Goal: Complete application form: Complete application form

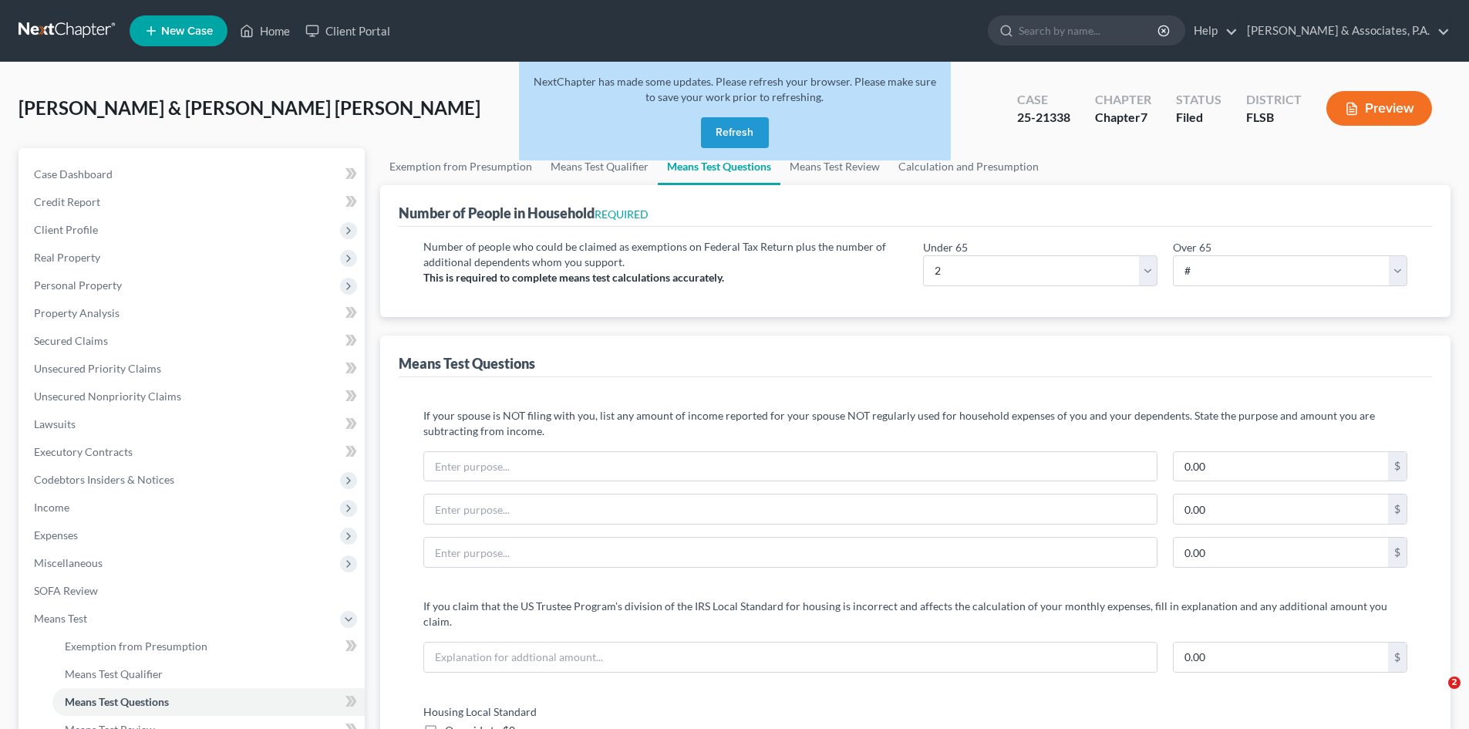
select select "2"
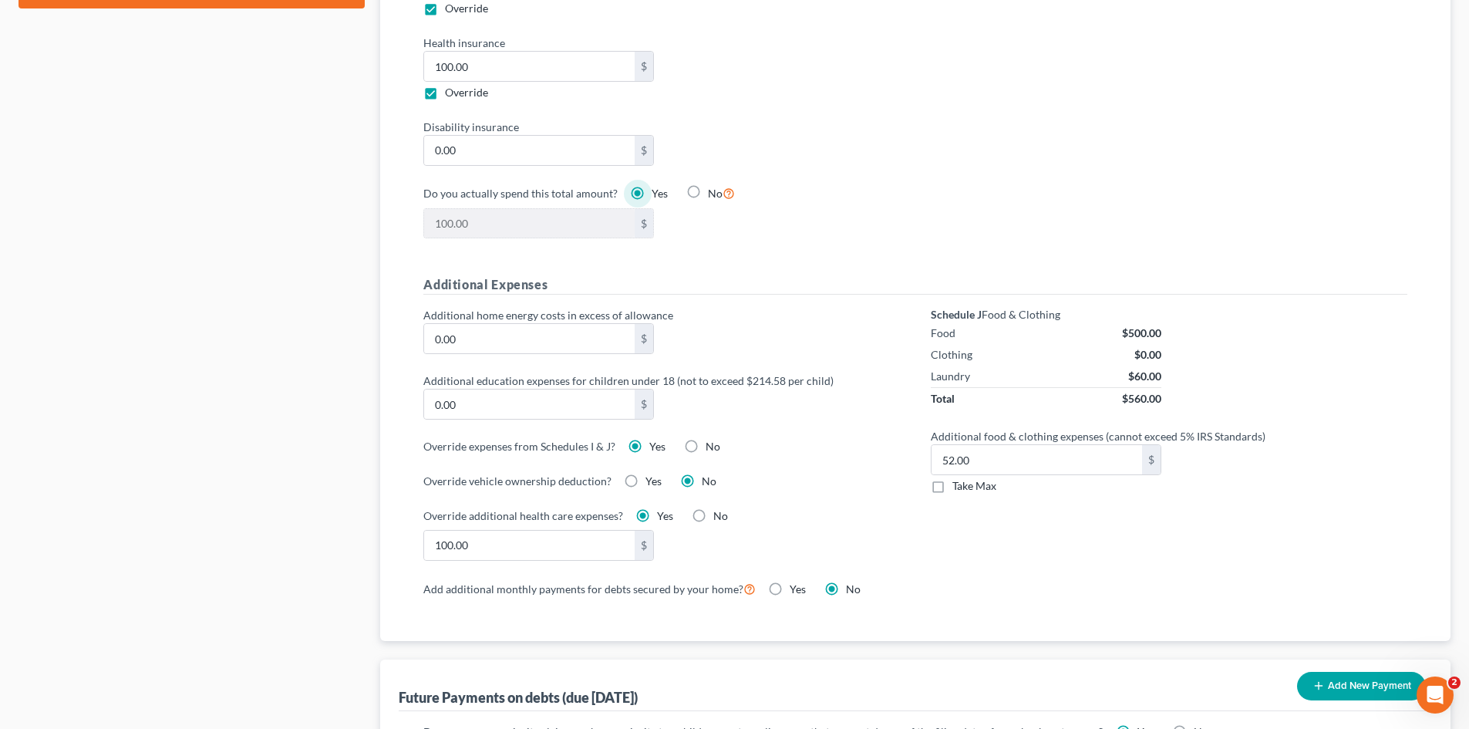
scroll to position [925, 0]
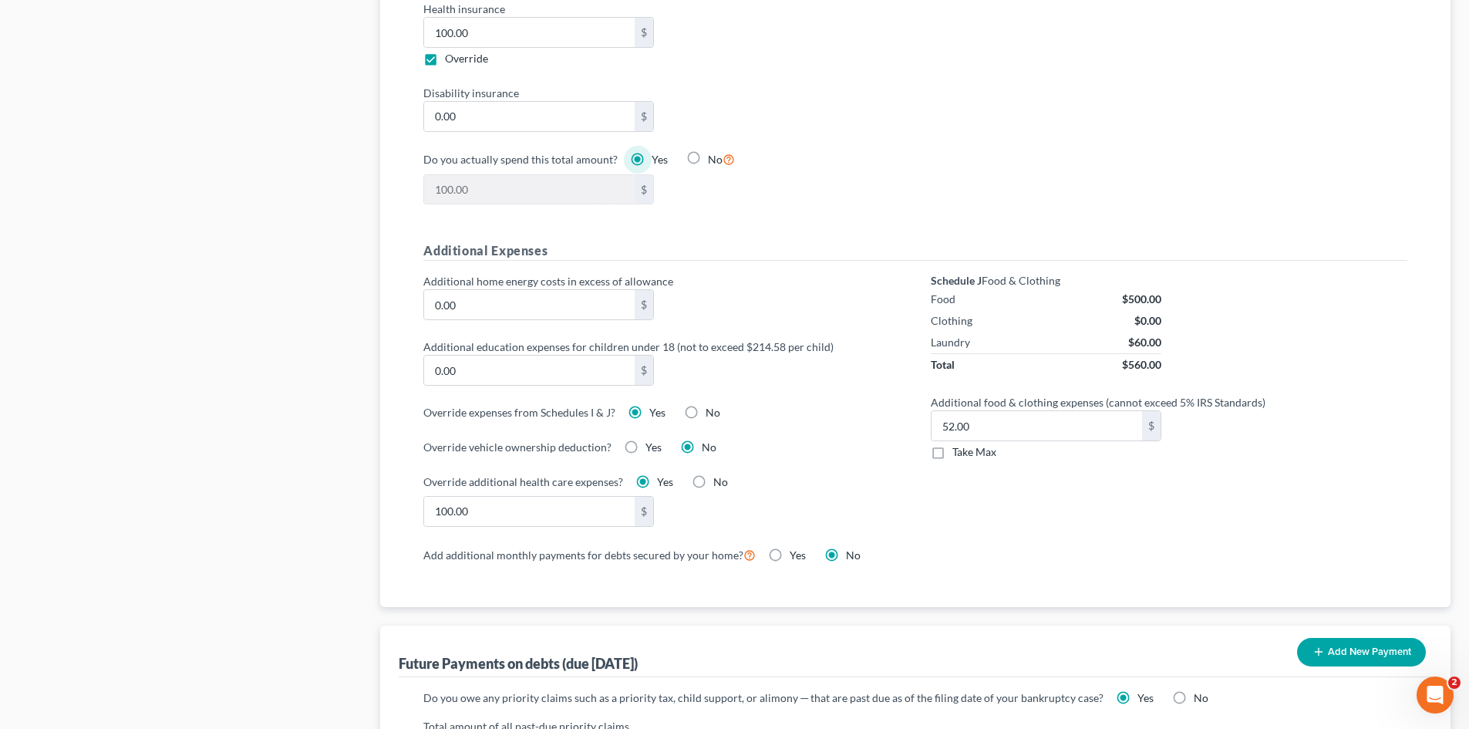
click at [952, 444] on label "Take Max" at bounding box center [974, 451] width 44 height 15
click at [959, 444] on input "Take Max" at bounding box center [964, 449] width 10 height 10
checkbox input "true"
click at [645, 440] on label "Yes" at bounding box center [653, 447] width 16 height 15
click at [652, 440] on input "Yes" at bounding box center [657, 445] width 10 height 10
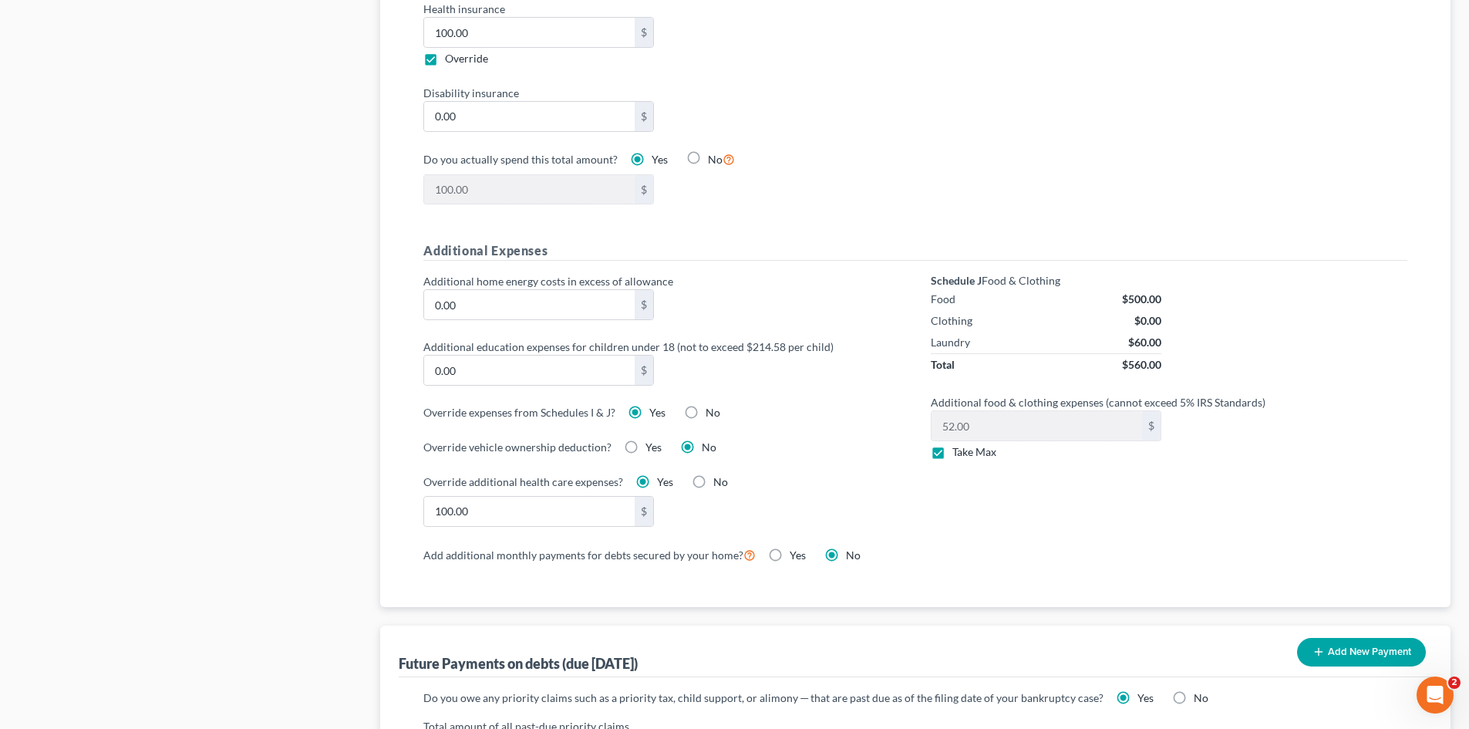
radio input "true"
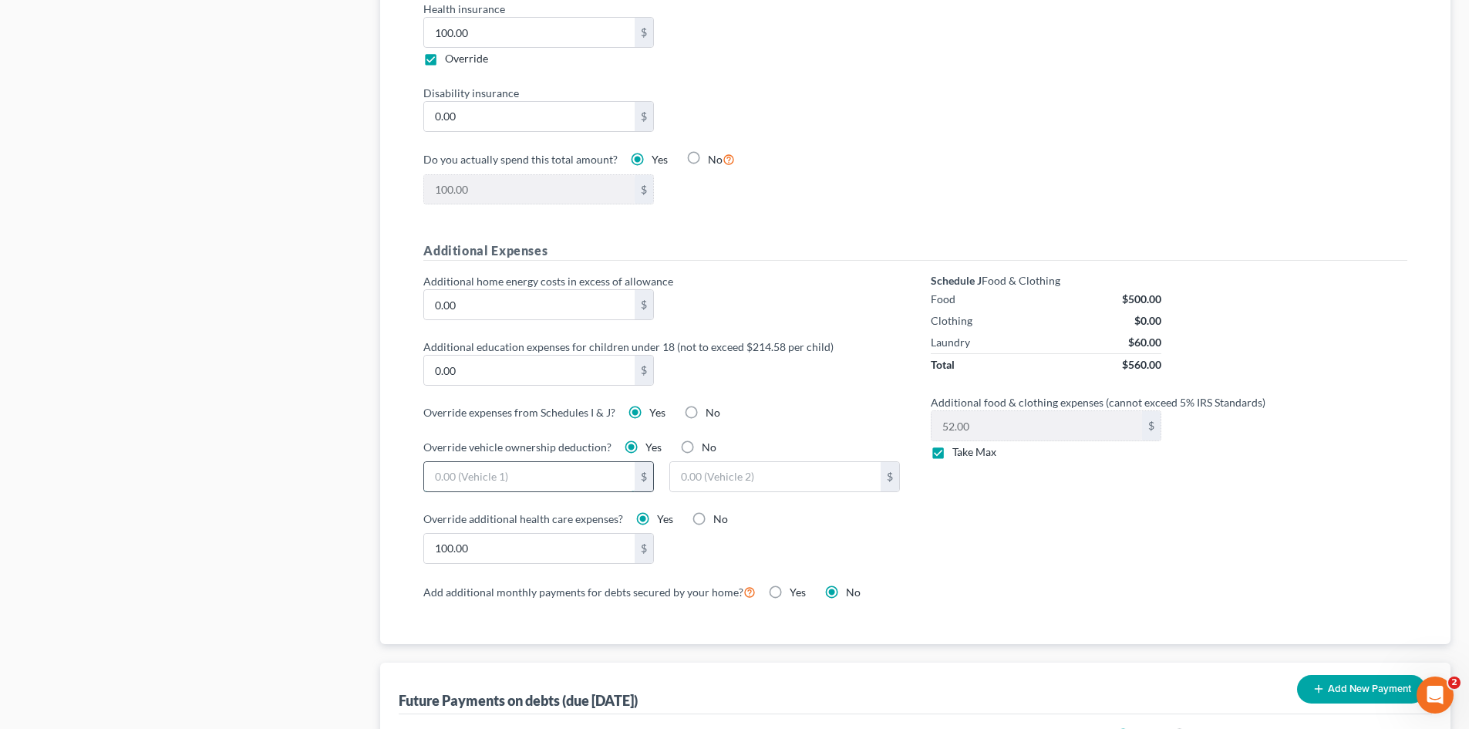
click at [450, 462] on input "text" at bounding box center [529, 476] width 211 height 29
type input "100.00"
click at [701, 462] on input "text" at bounding box center [775, 476] width 211 height 29
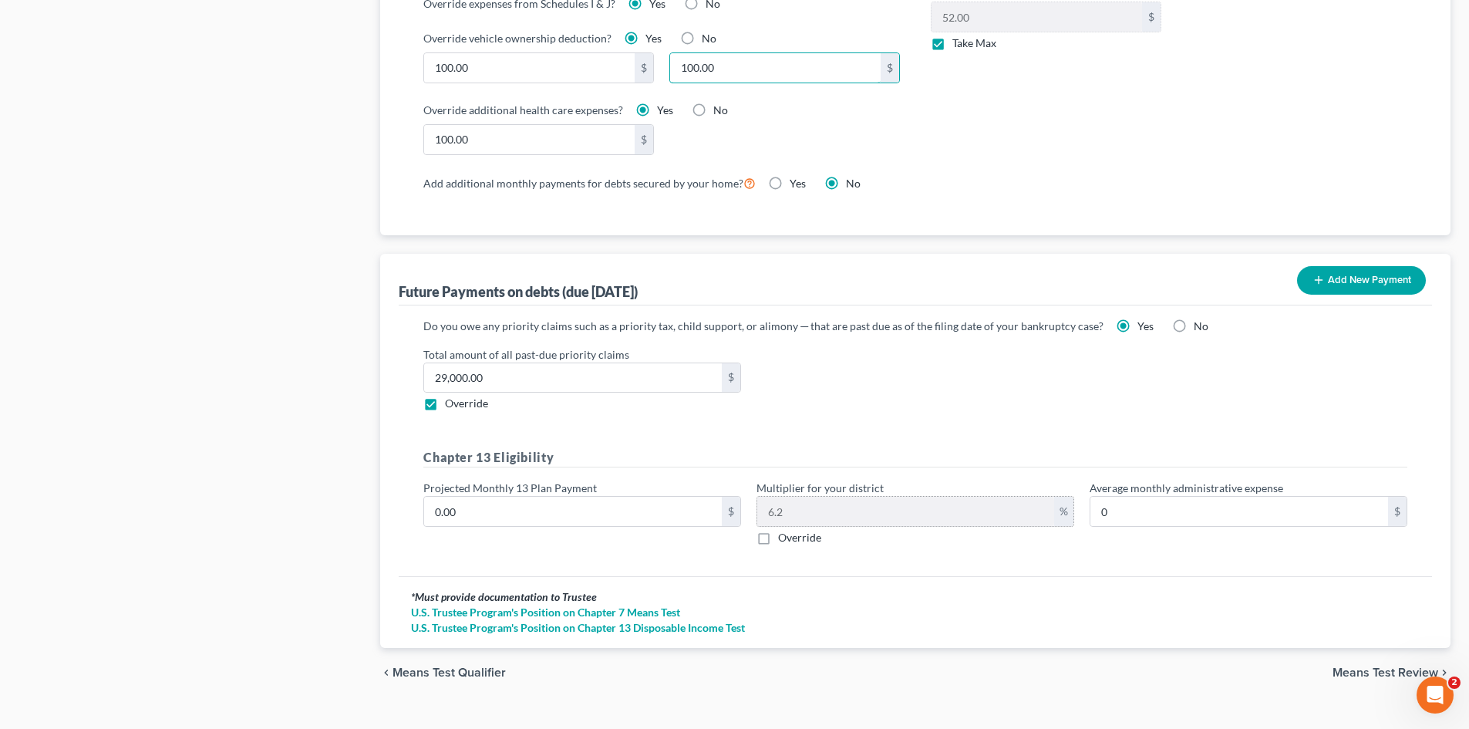
scroll to position [1346, 0]
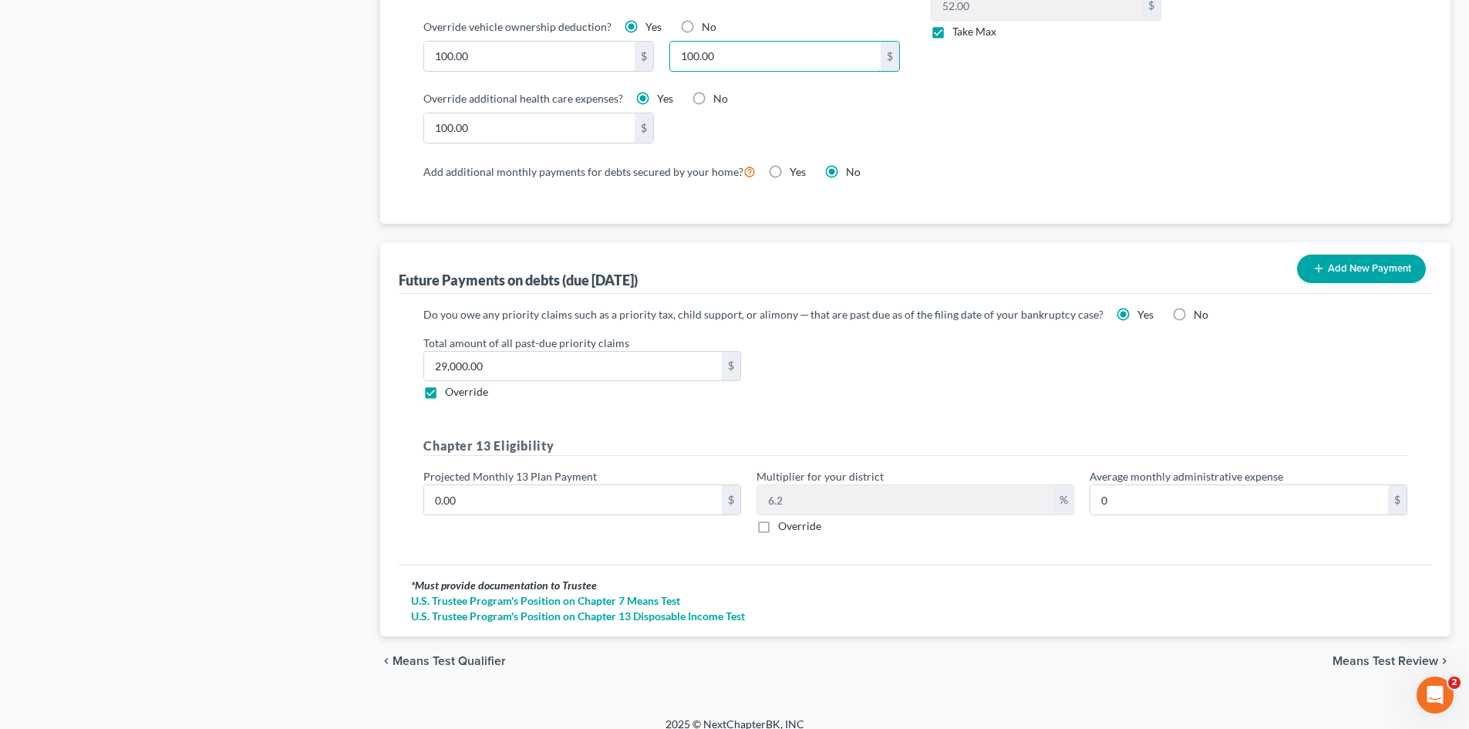
type input "100.00"
click at [1353, 655] on span "Means Test Review" at bounding box center [1386, 661] width 106 height 12
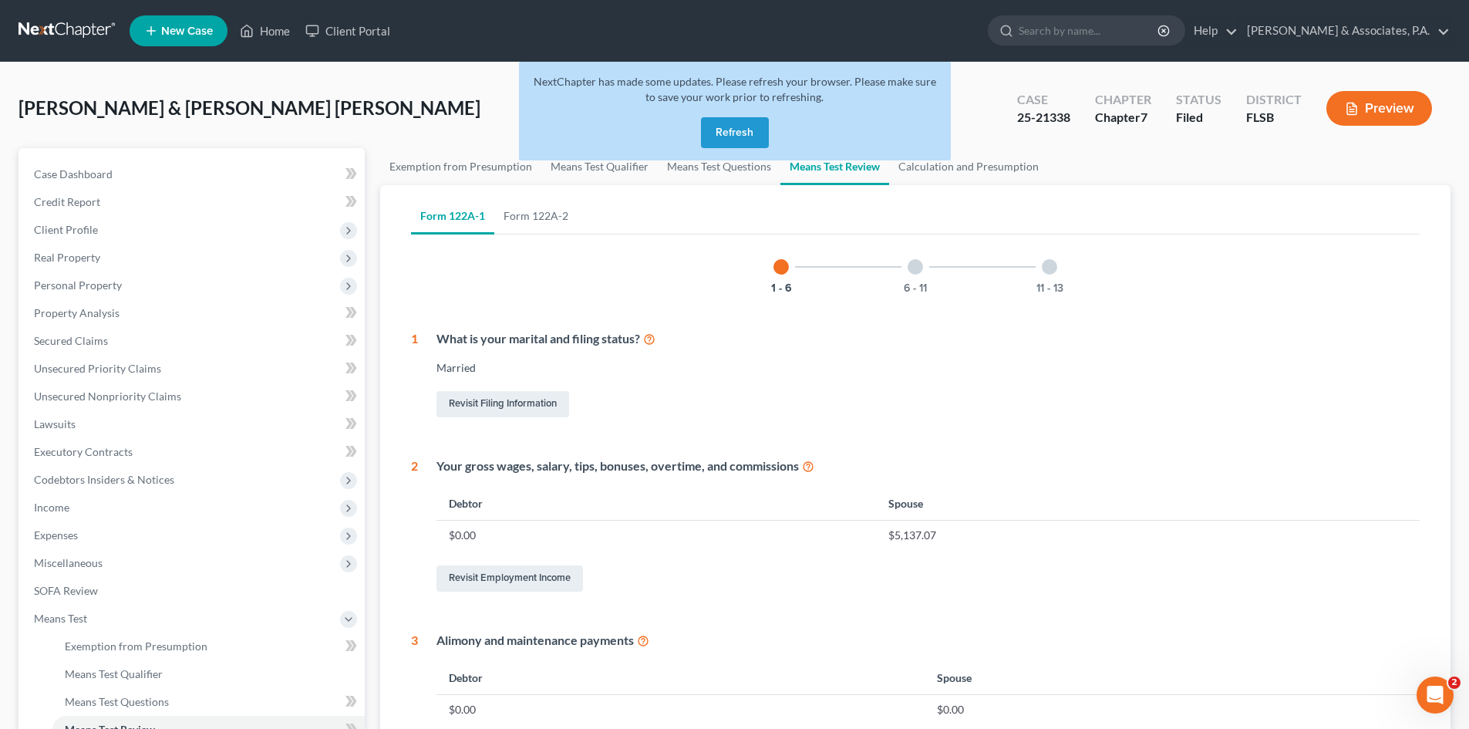
click at [736, 135] on button "Refresh" at bounding box center [735, 132] width 68 height 31
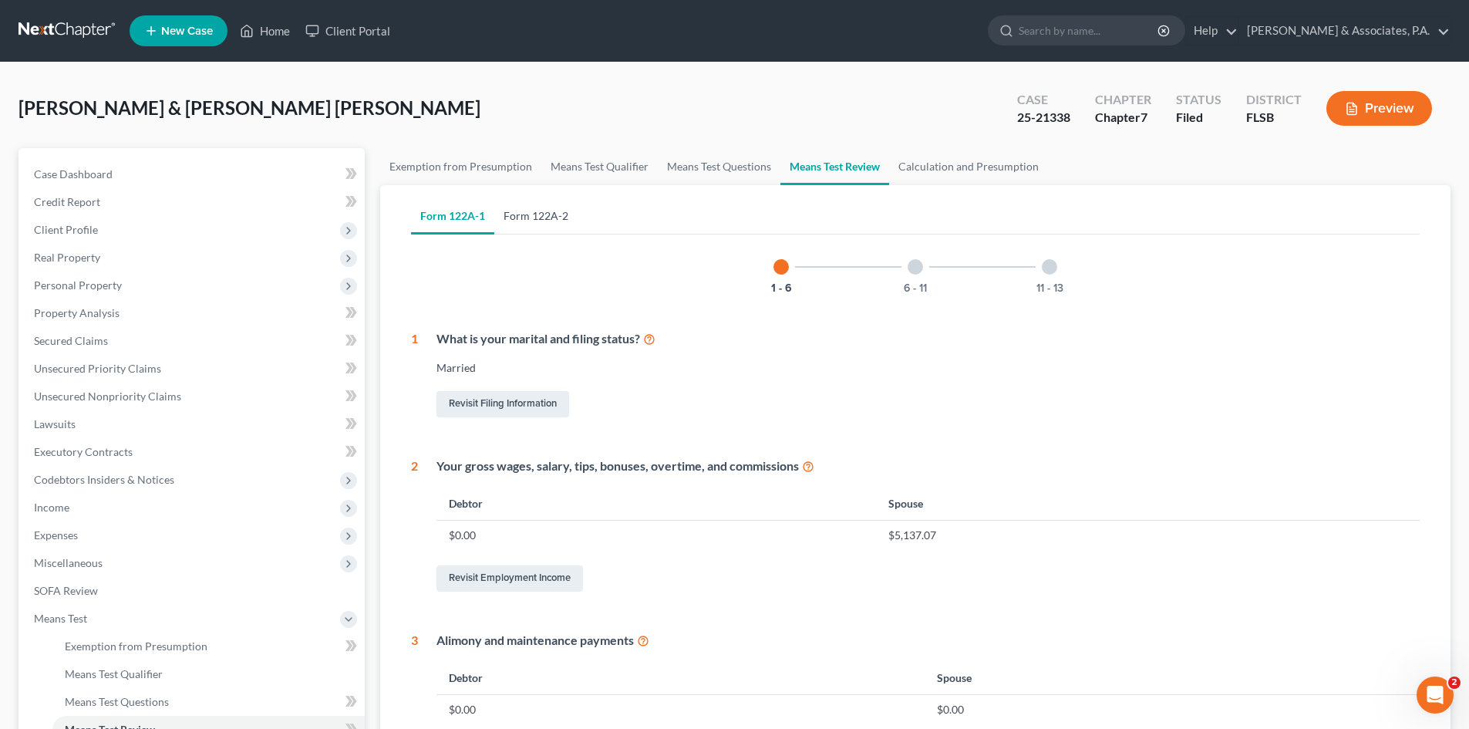
click at [545, 214] on link "Form 122A-2" at bounding box center [535, 215] width 83 height 37
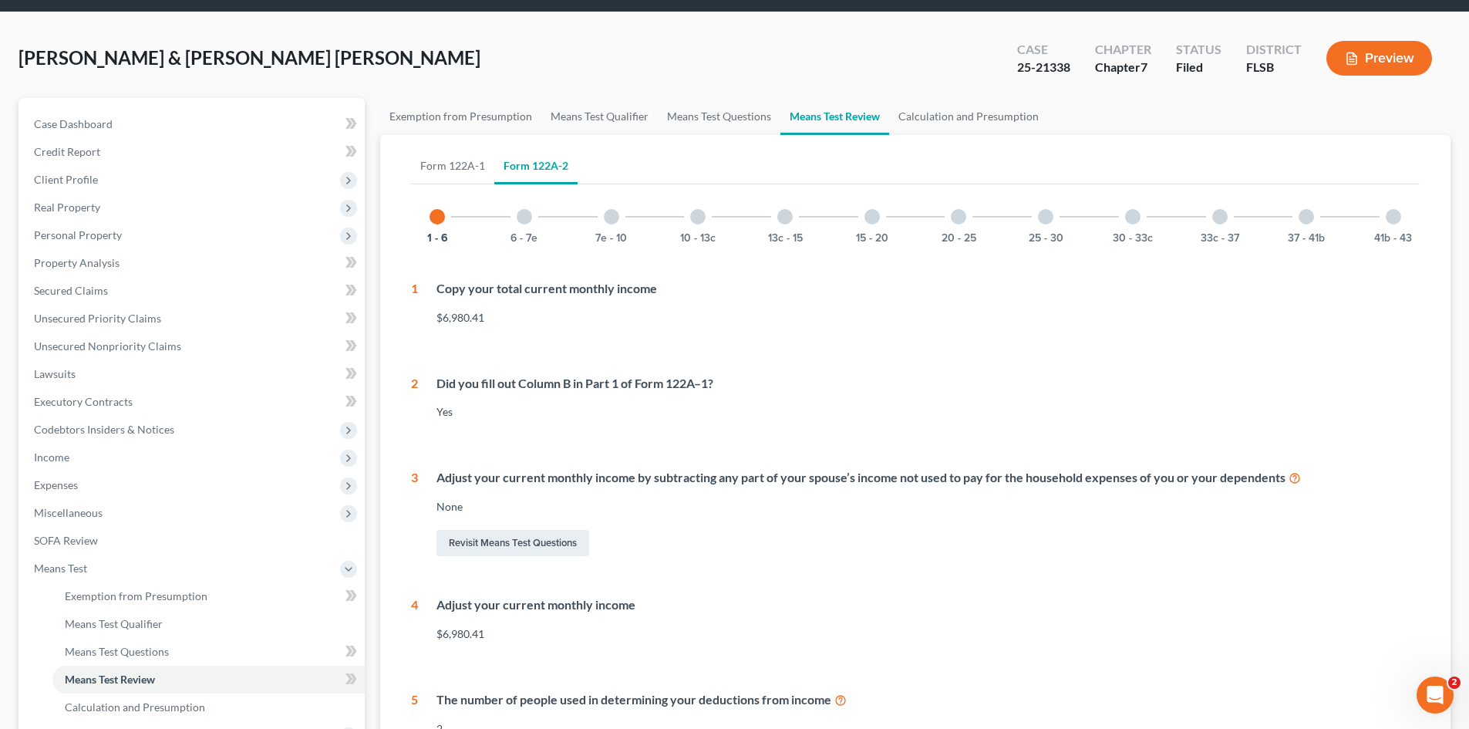
scroll to position [77, 0]
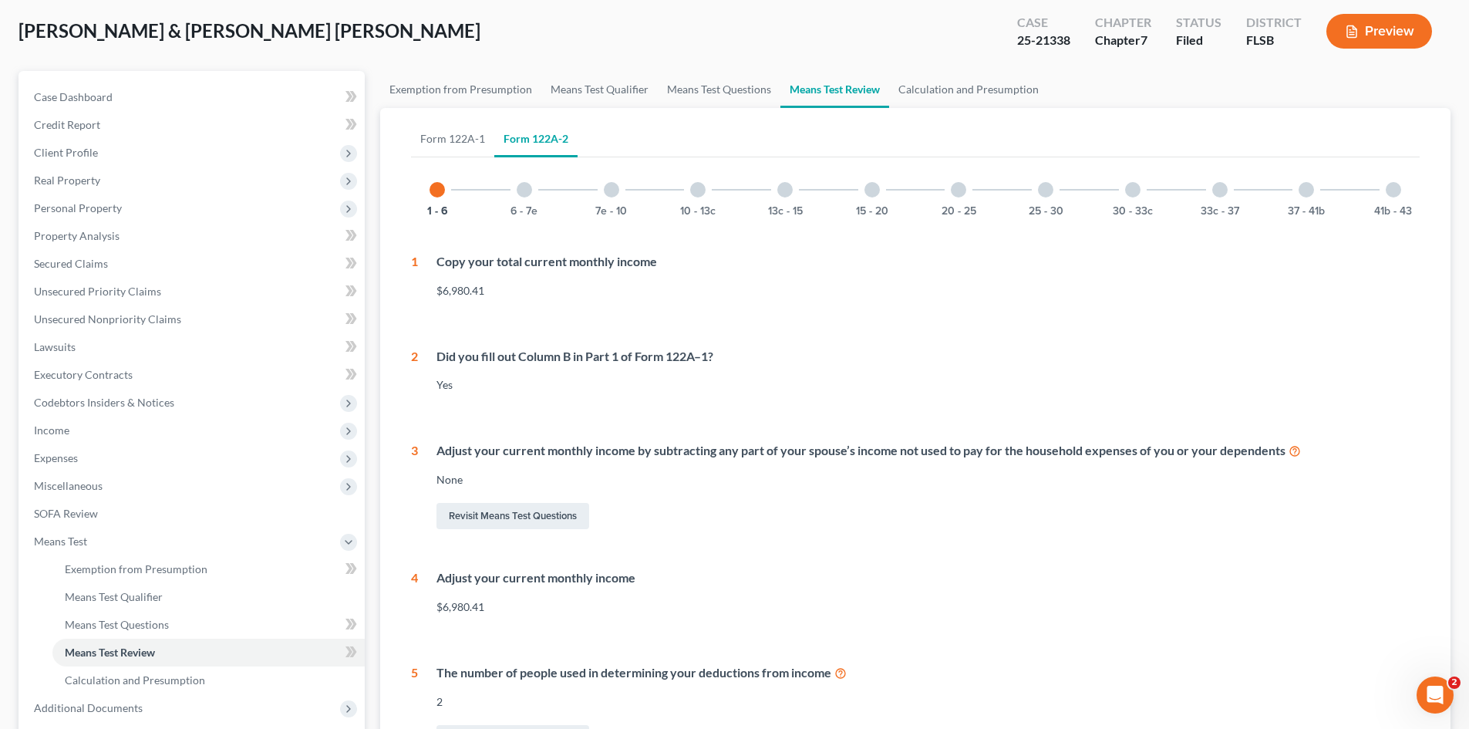
click at [524, 187] on div at bounding box center [524, 189] width 15 height 15
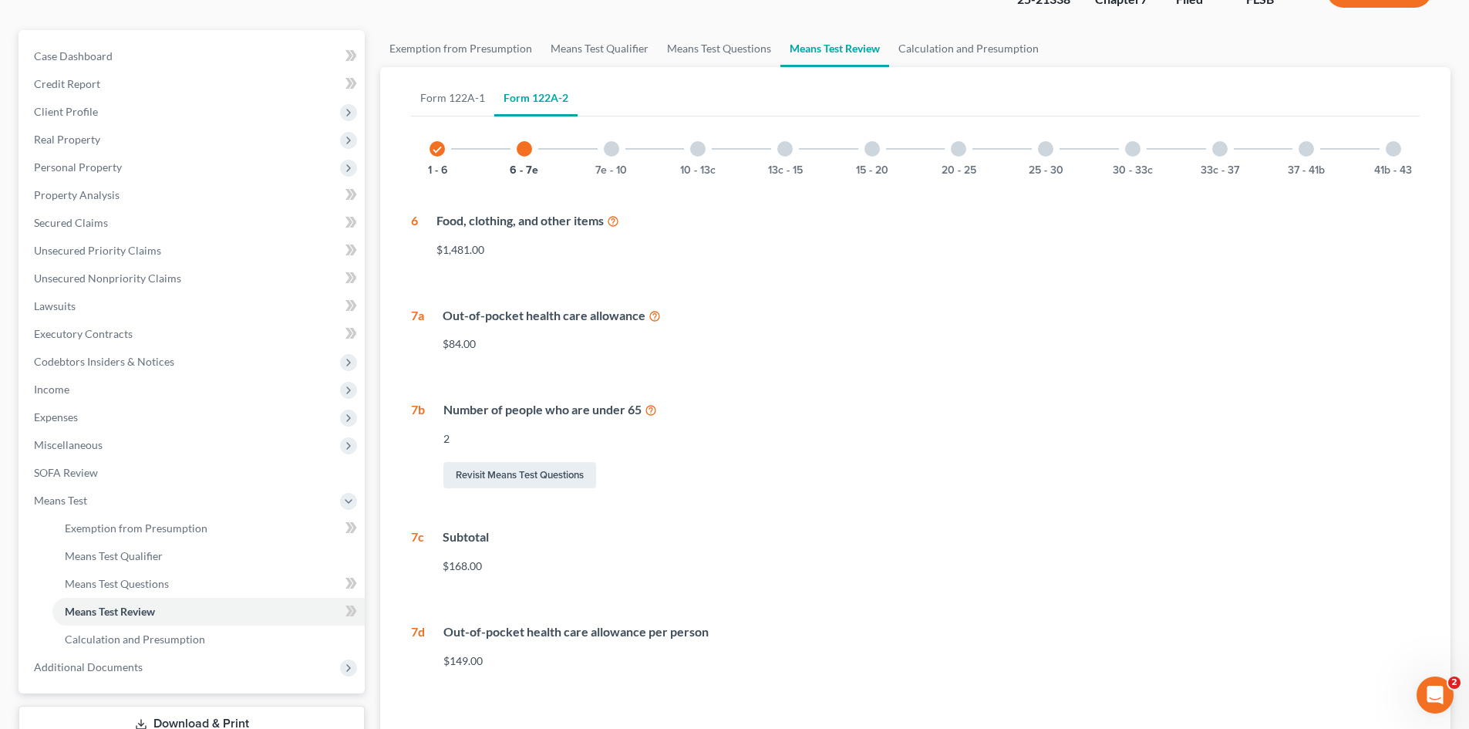
scroll to position [0, 0]
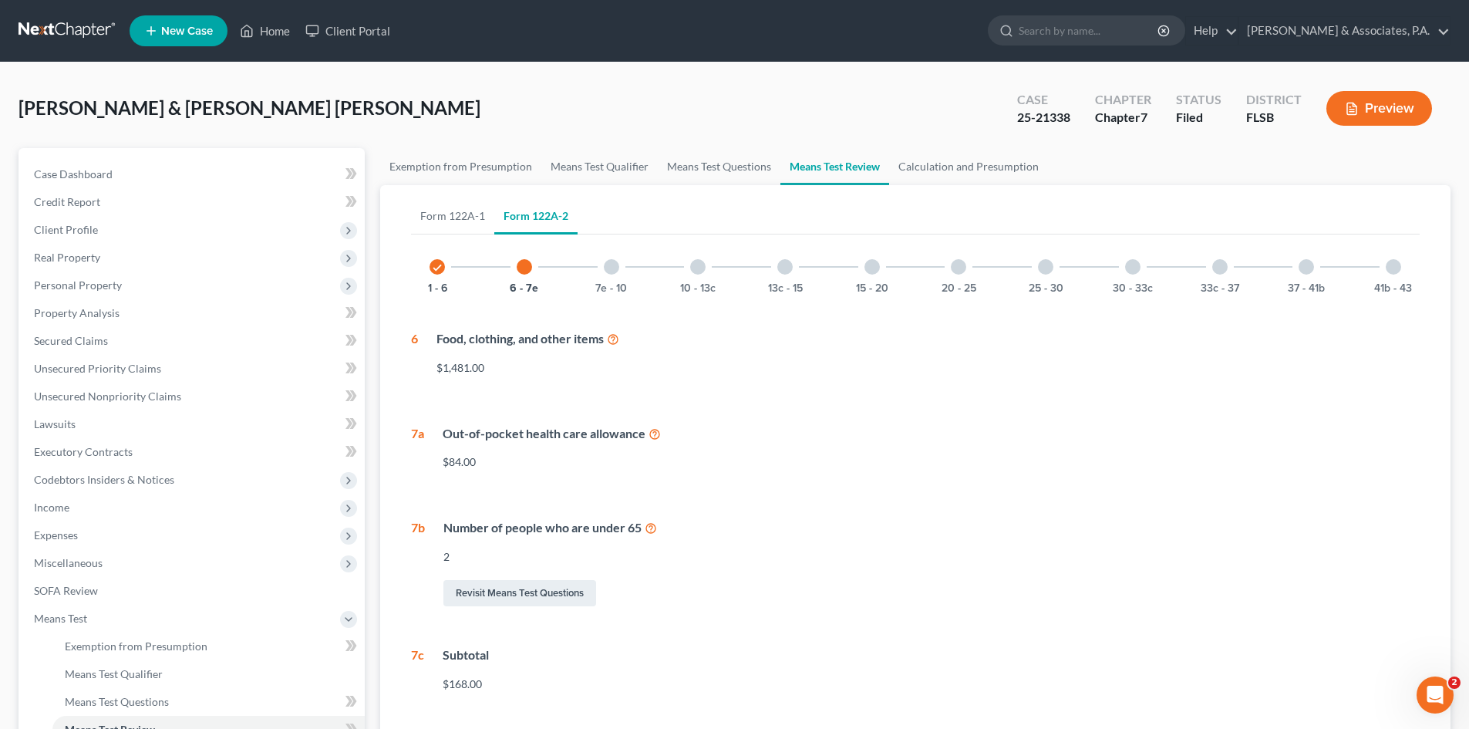
click at [437, 268] on icon "check" at bounding box center [437, 267] width 11 height 11
